Goal: Find specific page/section: Find specific page/section

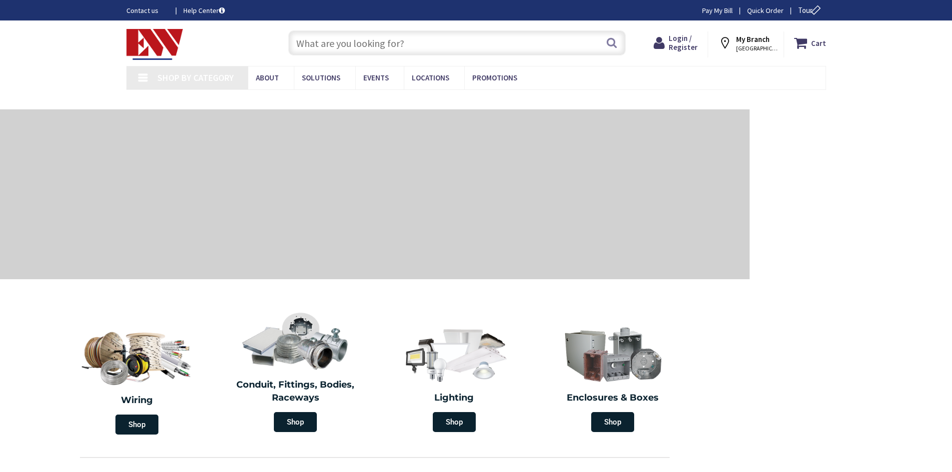
type input "[GEOGRAPHIC_DATA], [STREET_ADDRESS]"
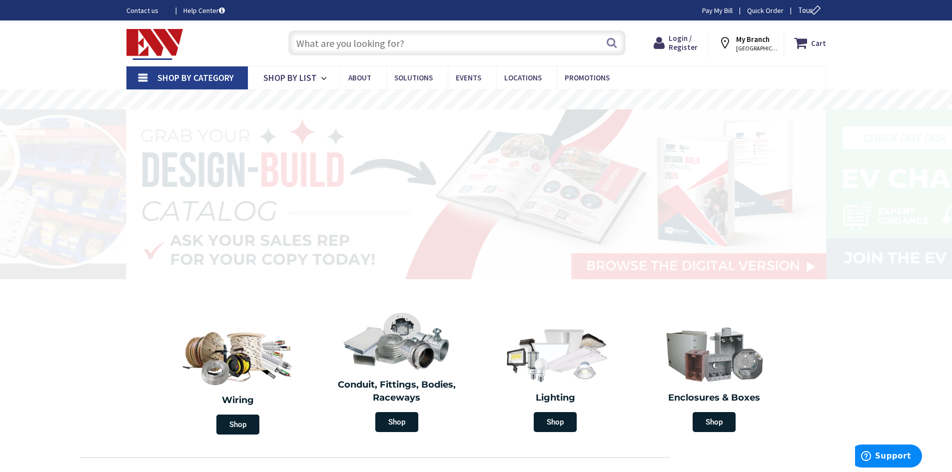
click at [345, 44] on input "text" at bounding box center [456, 42] width 337 height 25
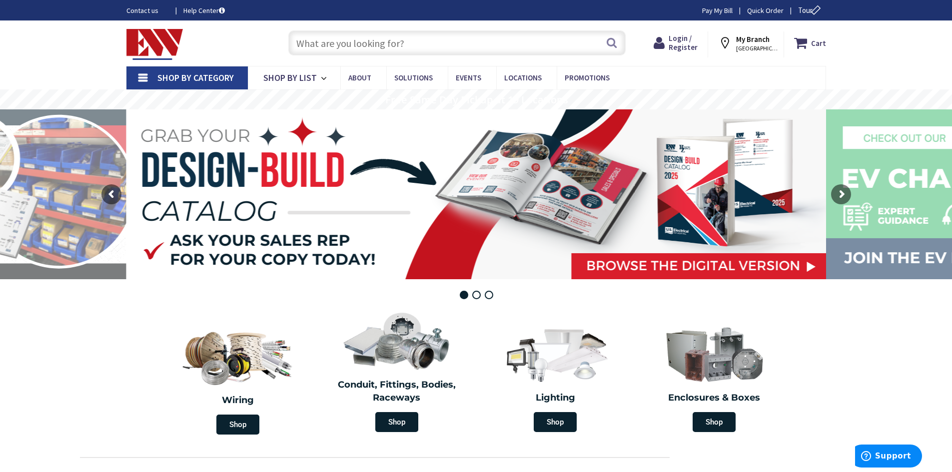
paste input "RH3B-ULDC24V"
type input "RH3B-ULDC24V"
click at [611, 44] on button "Search" at bounding box center [611, 42] width 13 height 22
